Goal: Use online tool/utility: Use online tool/utility

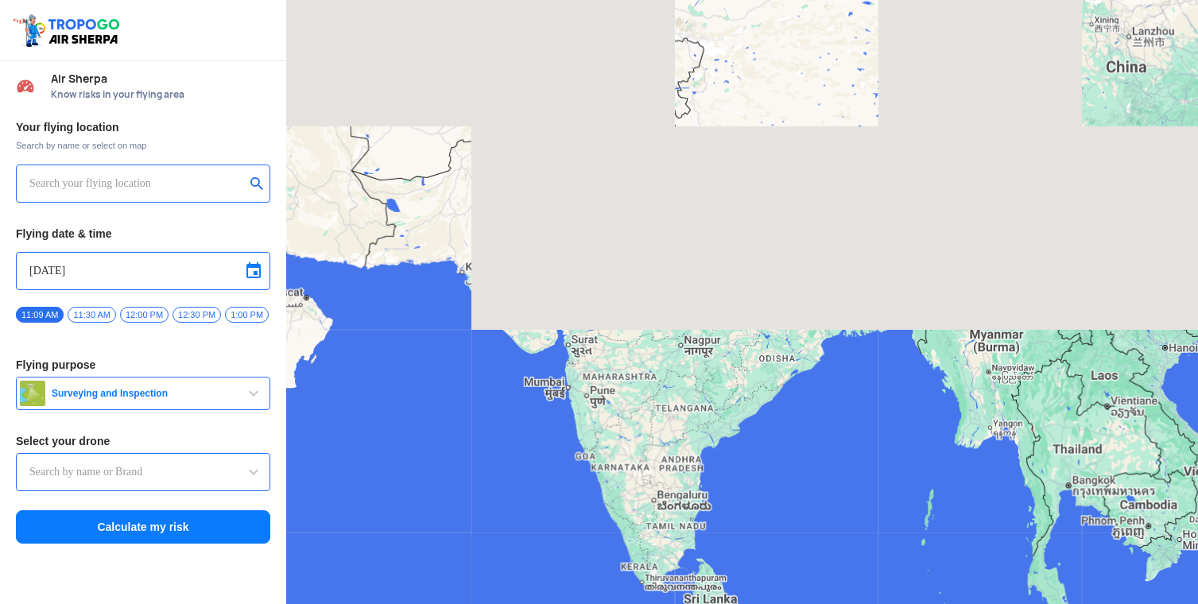
type input "Lookout VTOL_Tactical"
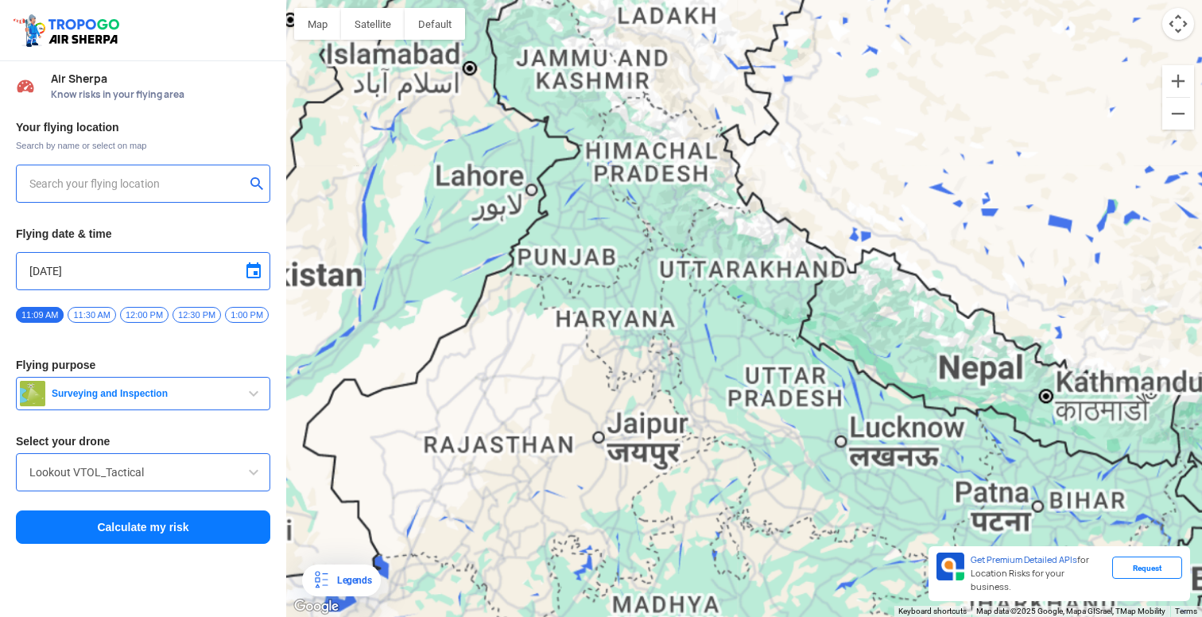
type input "[STREET_ADDRESS]"
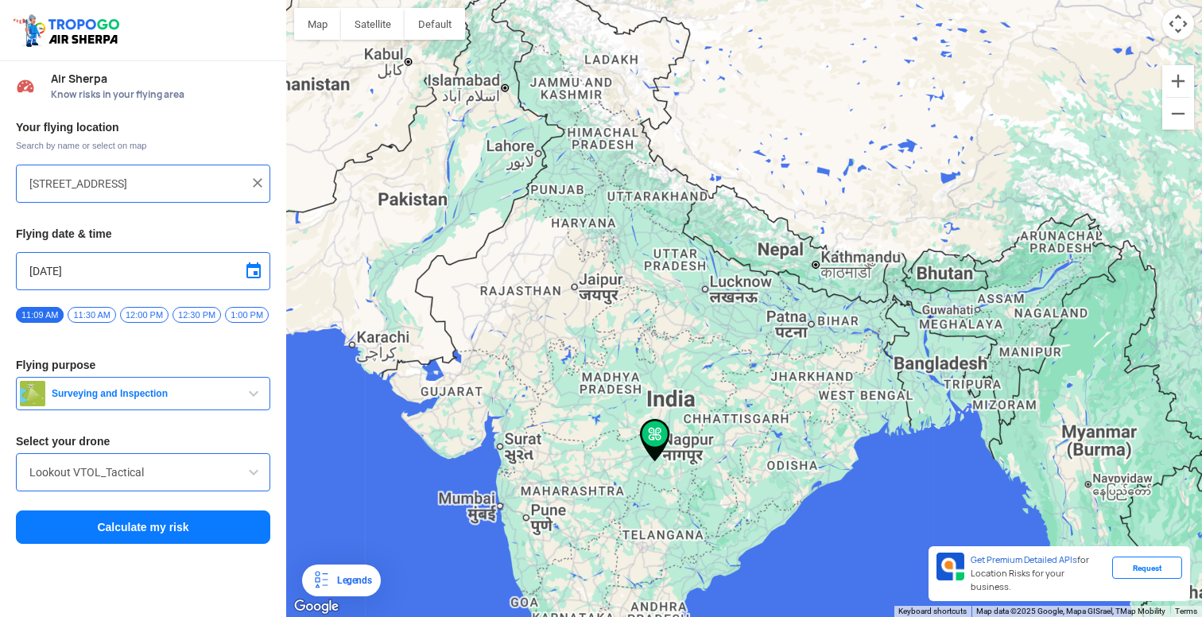
click at [141, 196] on div "[STREET_ADDRESS]" at bounding box center [143, 184] width 254 height 38
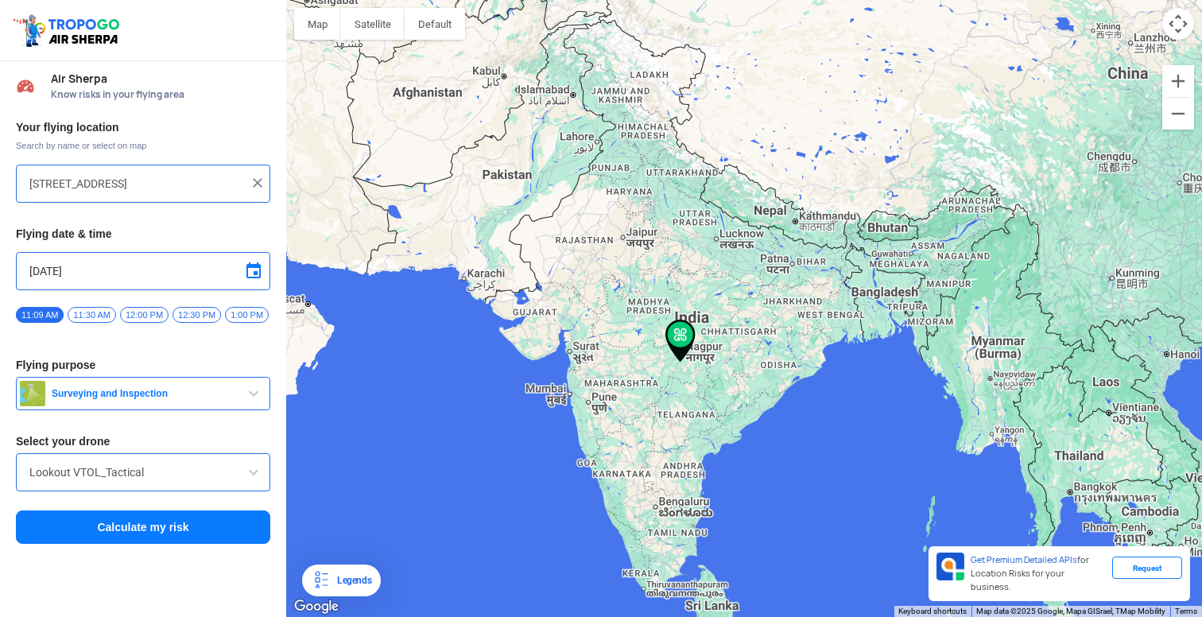
click at [253, 180] on img at bounding box center [258, 183] width 16 height 16
click at [183, 180] on input "text" at bounding box center [136, 183] width 215 height 19
type input "a"
type input "Patnitop, Parbal, [GEOGRAPHIC_DATA] 182142"
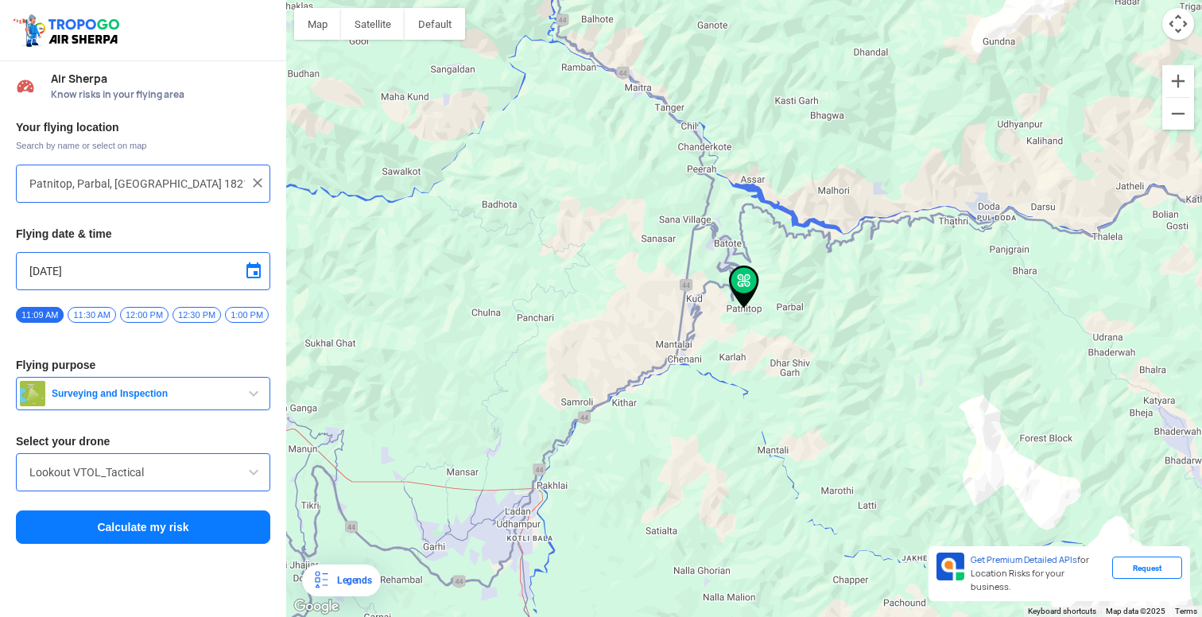
click at [743, 294] on img at bounding box center [744, 287] width 30 height 43
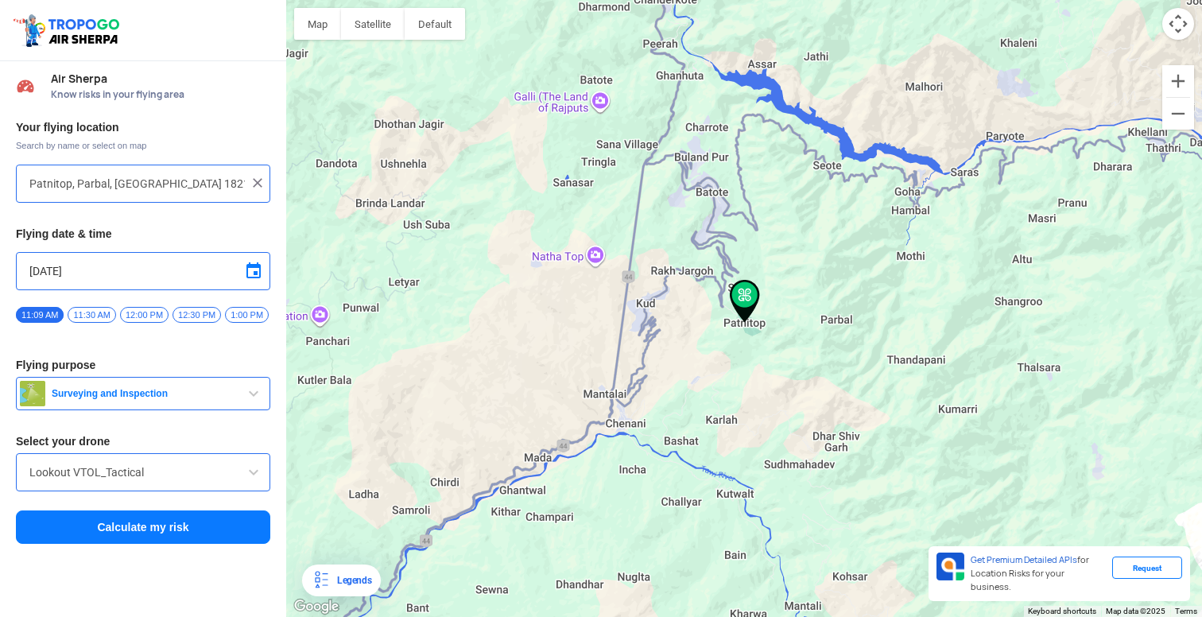
click at [196, 527] on button "Calculate my risk" at bounding box center [143, 526] width 254 height 33
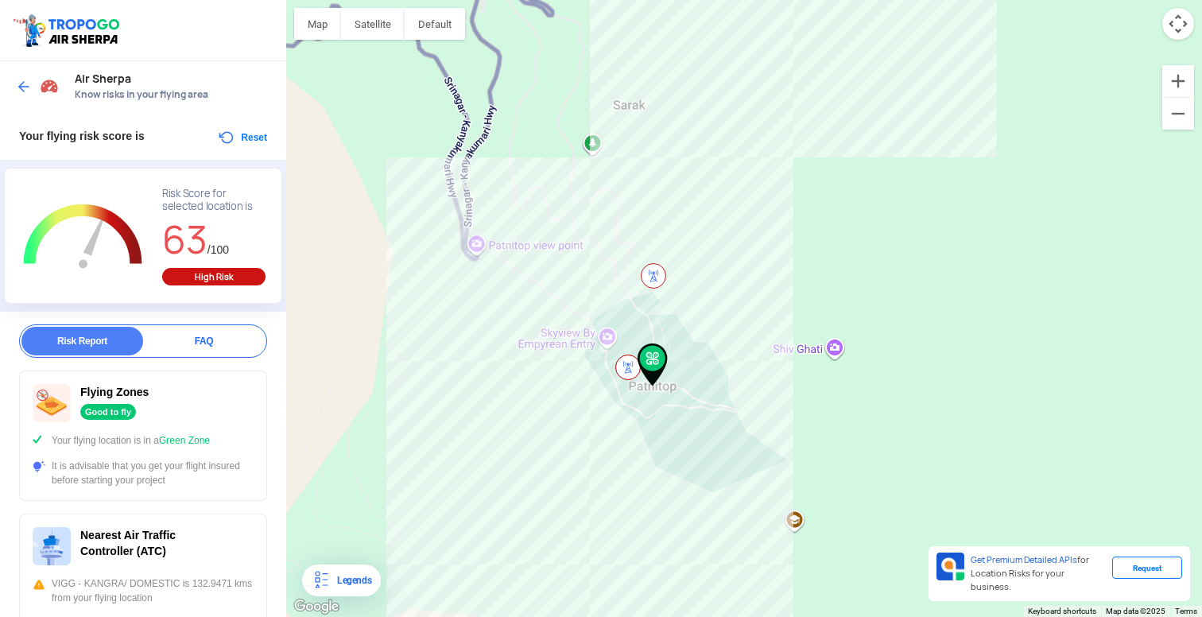
click at [674, 409] on div at bounding box center [744, 308] width 916 height 617
click at [165, 53] on div at bounding box center [143, 30] width 286 height 61
